Goal: Task Accomplishment & Management: Use online tool/utility

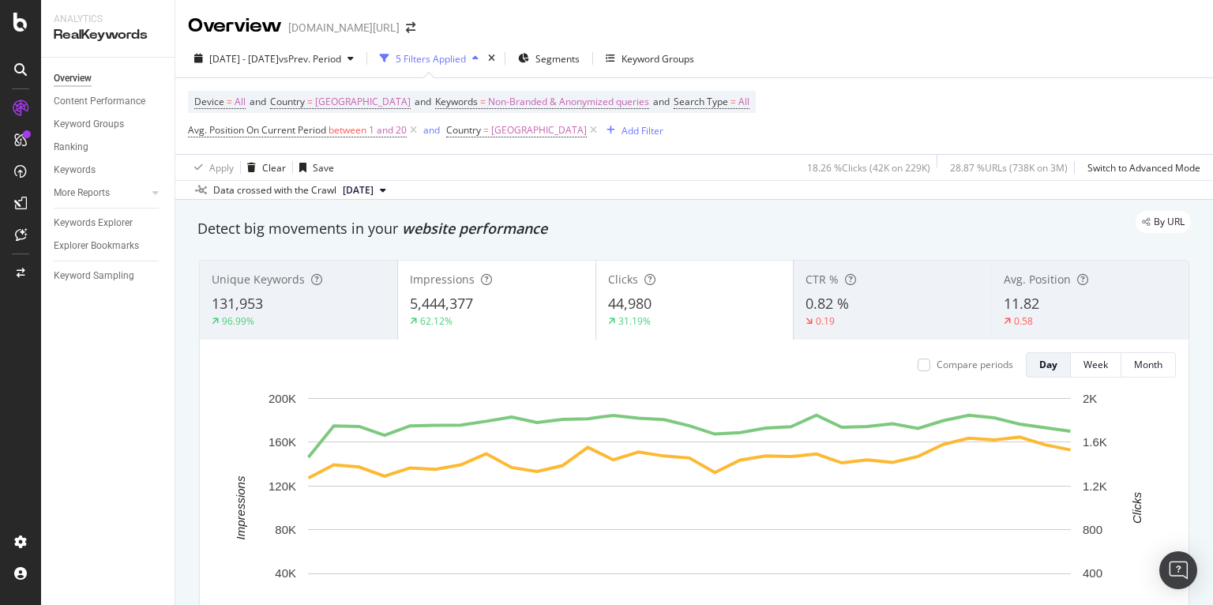
click at [862, 15] on div "Overview trendyol.com/ar" at bounding box center [694, 19] width 1038 height 39
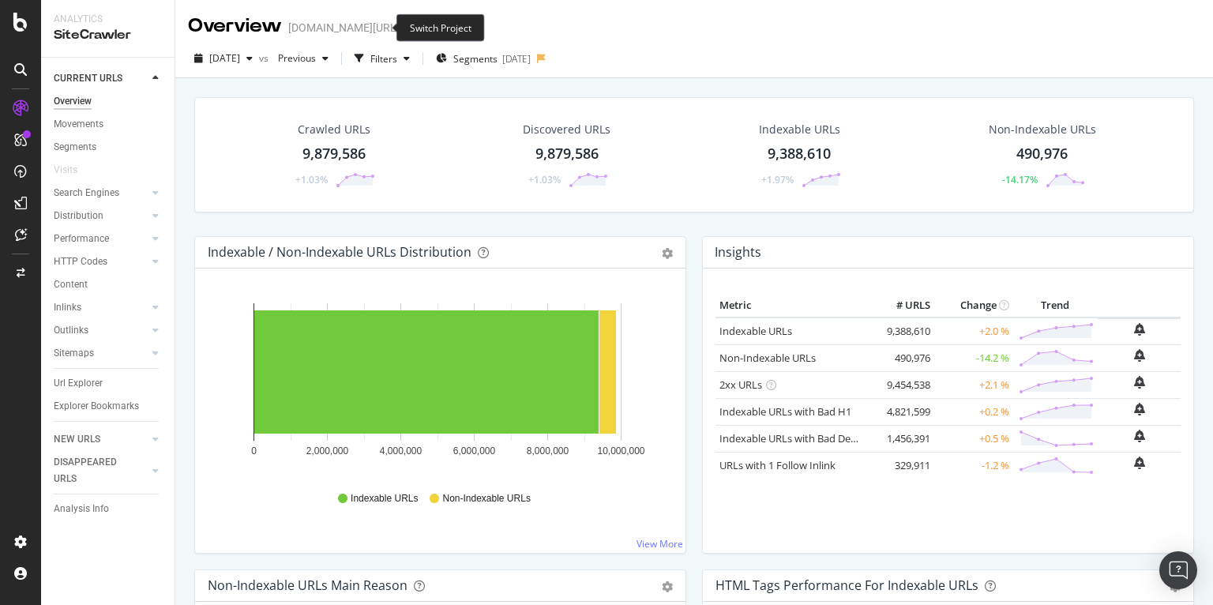
click at [406, 26] on icon "arrow-right-arrow-left" at bounding box center [410, 27] width 9 height 11
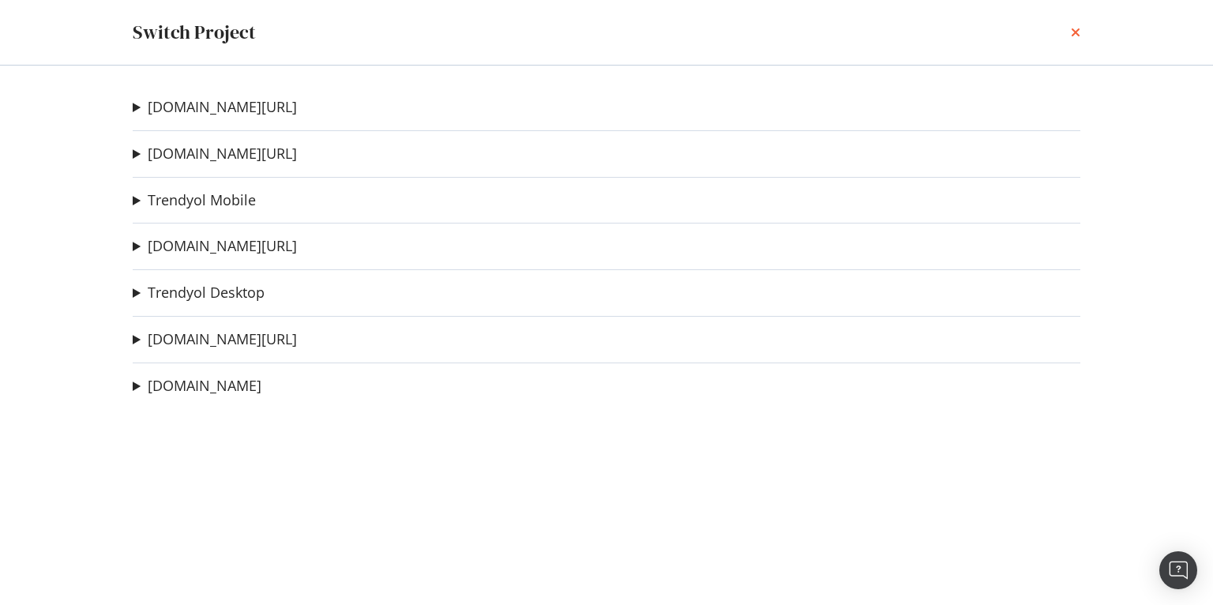
click at [1076, 36] on icon "times" at bounding box center [1075, 32] width 9 height 13
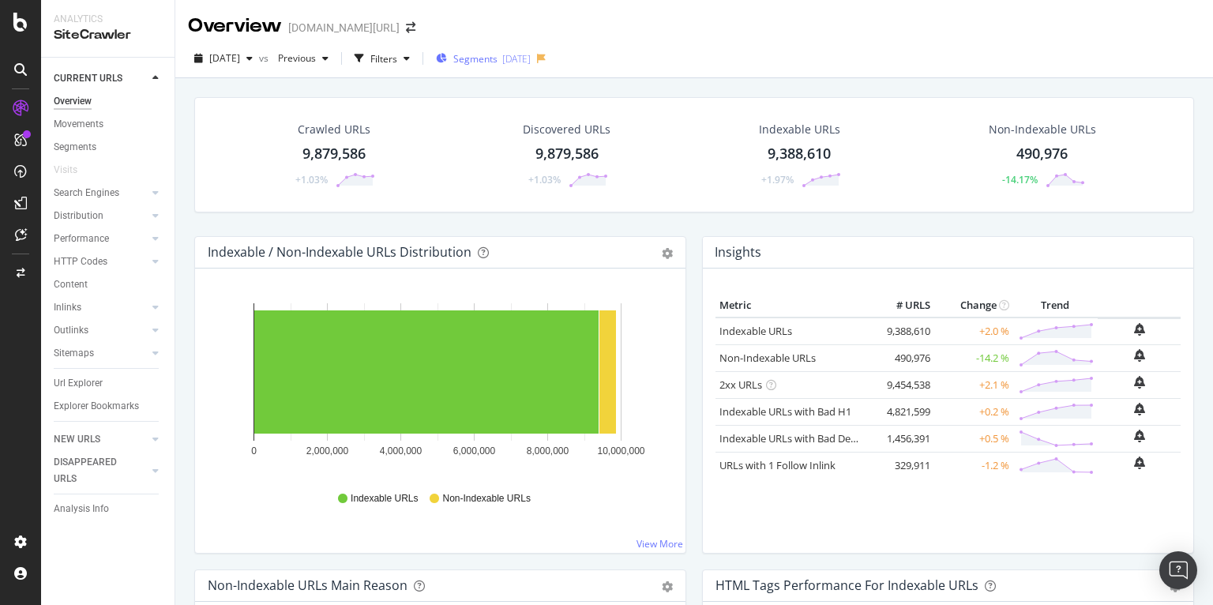
click at [531, 62] on div "[DATE]" at bounding box center [516, 58] width 28 height 13
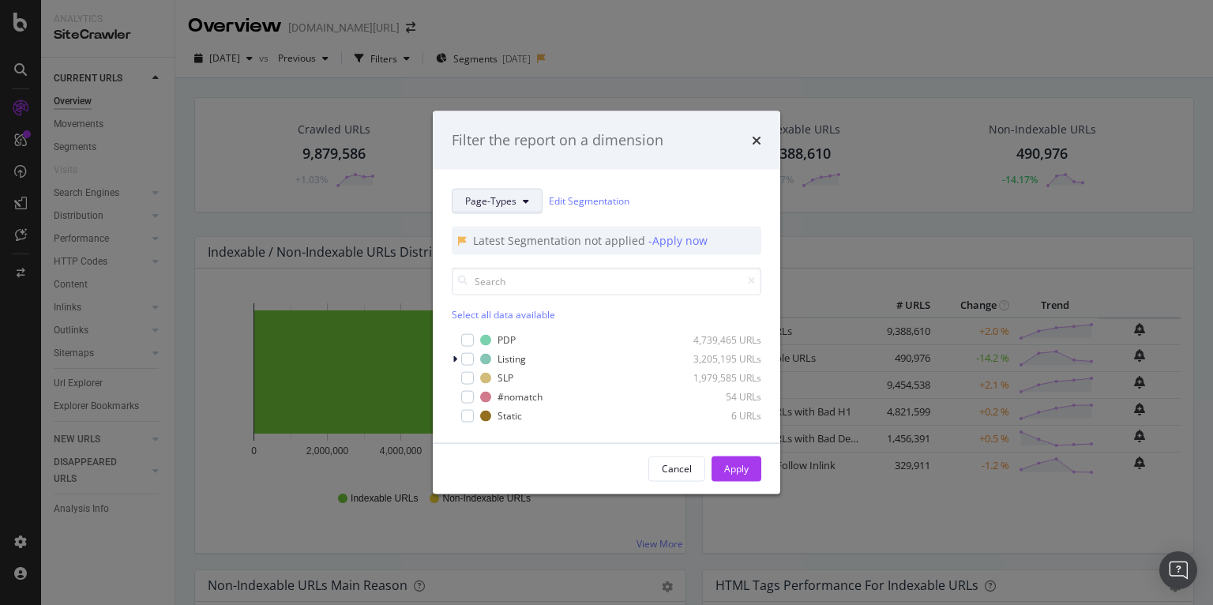
click at [498, 197] on span "Page-Types" at bounding box center [490, 200] width 51 height 13
click at [638, 178] on div "Page-Types Edit Segmentation Latest Segmentation not applied - Apply now Select…" at bounding box center [606, 305] width 347 height 273
click at [676, 470] on div "Cancel" at bounding box center [677, 468] width 30 height 13
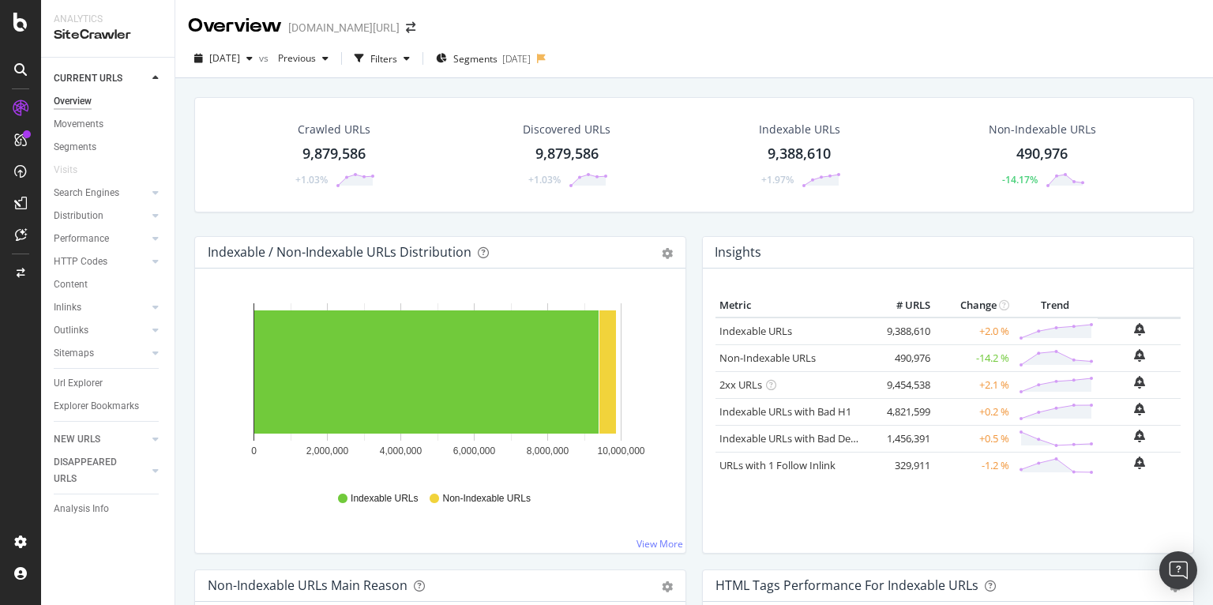
click at [578, 214] on div "Crawled URLs 9,879,586 +1.03% Discovered URLs 9,879,586 +1.03% Indexable URLs 9…" at bounding box center [694, 166] width 1016 height 139
